Goal: Task Accomplishment & Management: Manage account settings

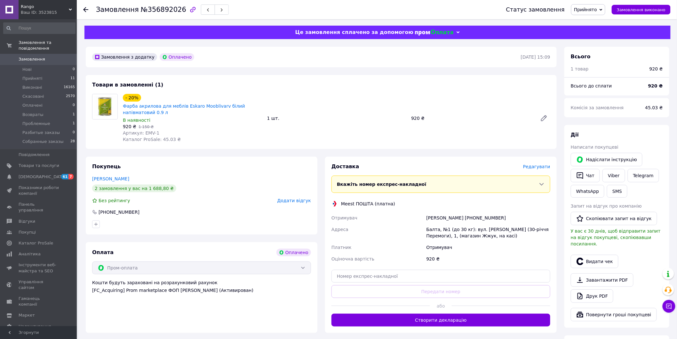
click at [540, 167] on span "Редагувати" at bounding box center [536, 166] width 27 height 5
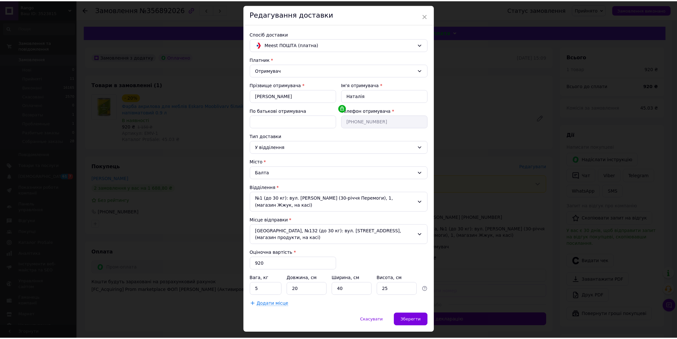
scroll to position [28, 0]
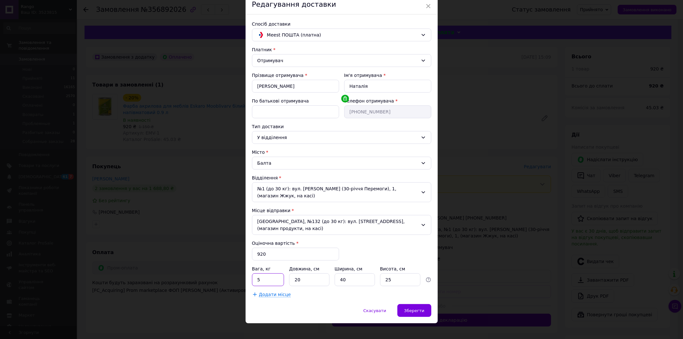
click at [263, 273] on input "5" at bounding box center [268, 279] width 32 height 13
type input "1"
type input "11"
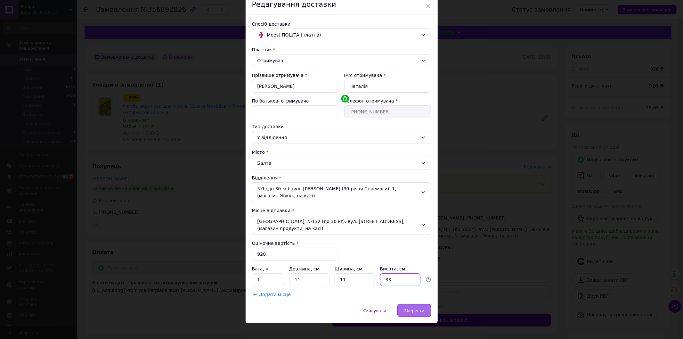
type input "33"
click at [412, 308] on span "Зберегти" at bounding box center [414, 310] width 20 height 5
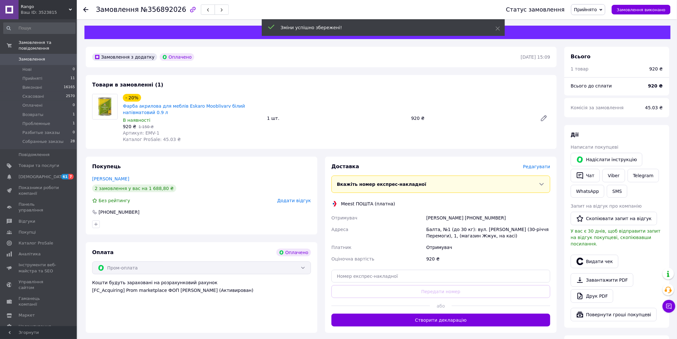
click at [444, 321] on button "Створити декларацію" at bounding box center [441, 319] width 219 height 13
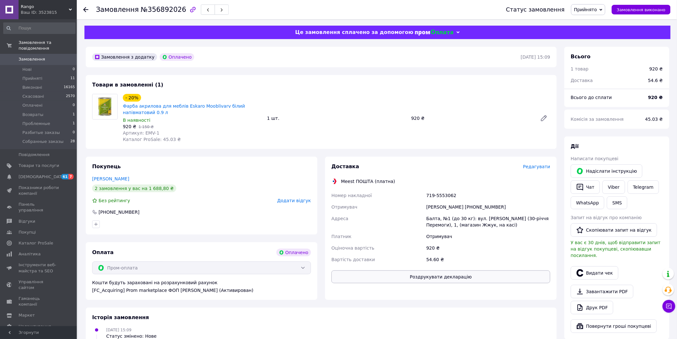
click at [460, 278] on button "Роздрукувати декларацію" at bounding box center [441, 276] width 219 height 13
drag, startPoint x: 184, startPoint y: 111, endPoint x: 182, endPoint y: 108, distance: 4.3
click at [182, 108] on span "Фарба акрилова для меблів Eskaro Mooblivarv білий напівматовий 0.9 л" at bounding box center [192, 109] width 139 height 13
copy link "Eskaro Mooblivarv білий напівматовий 0.9 л"
click at [604, 0] on div "Статус замовлення Прийнято Виконано Скасовано Оплачено Возвраты Проблемные Разб…" at bounding box center [582, 9] width 177 height 19
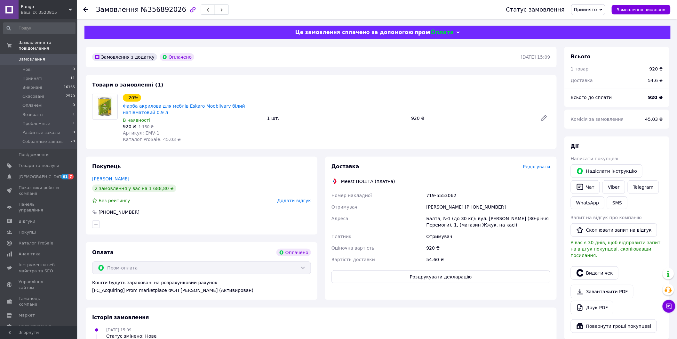
click at [597, 8] on span "Прийнято" at bounding box center [585, 9] width 23 height 5
click at [599, 71] on li "Собранные заказы" at bounding box center [596, 73] width 48 height 10
